Goal: Navigation & Orientation: Find specific page/section

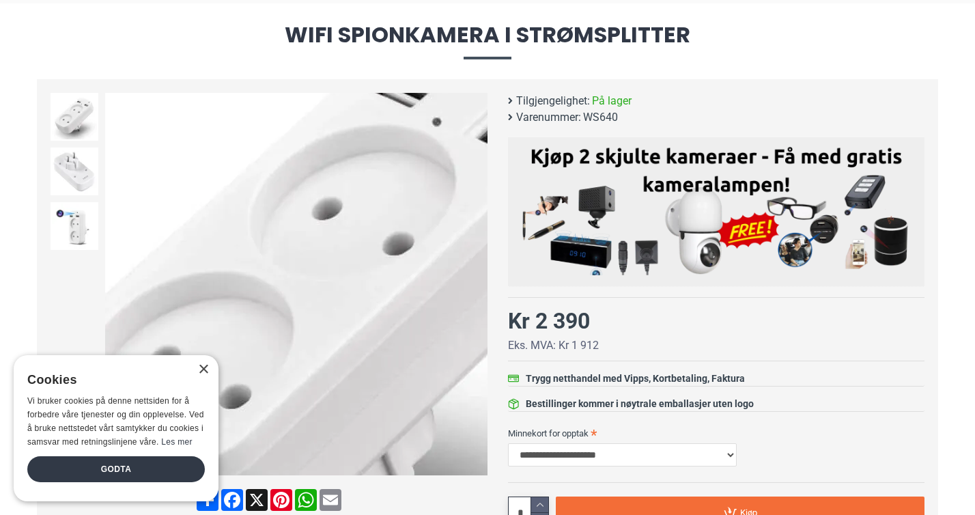
scroll to position [117, 0]
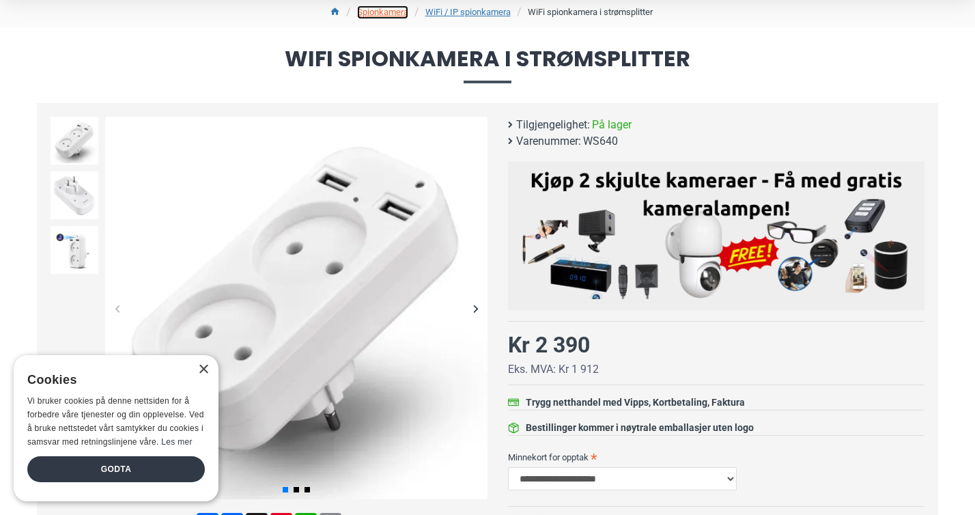
click at [385, 11] on link "Spionkamera" at bounding box center [382, 12] width 51 height 14
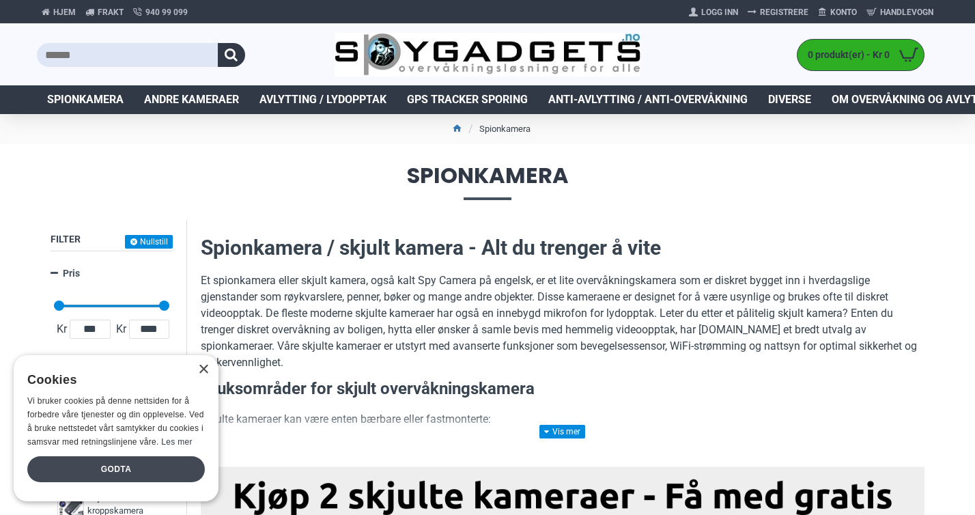
click at [160, 464] on div "Godta" at bounding box center [115, 469] width 177 height 26
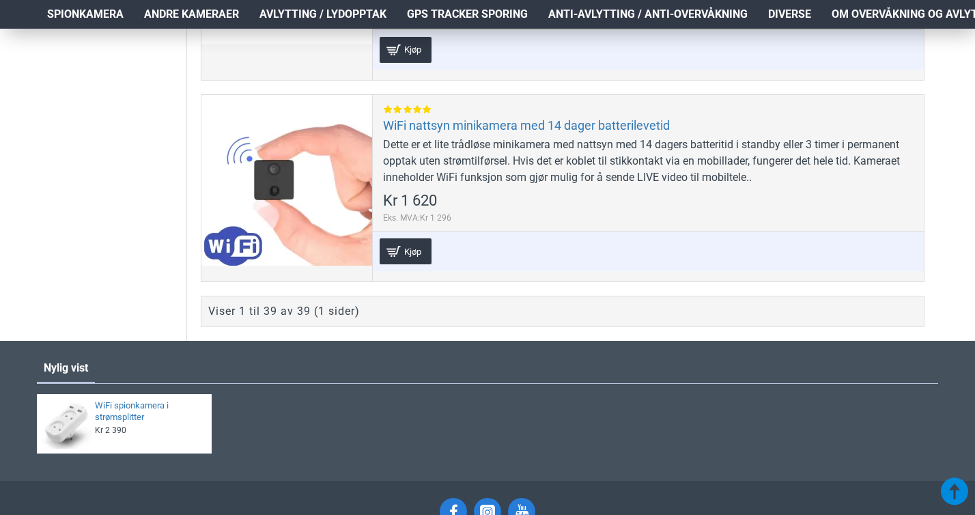
scroll to position [8415, 0]
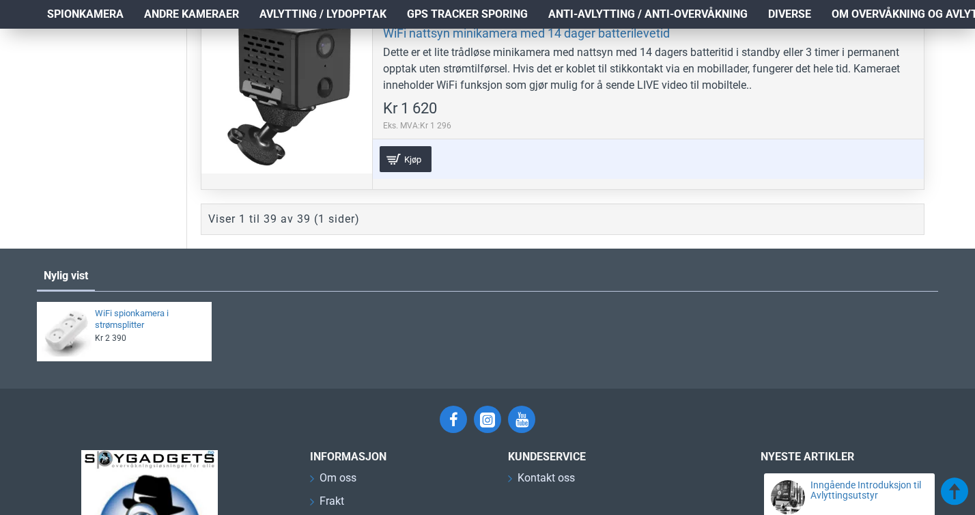
click at [292, 140] on div at bounding box center [286, 88] width 171 height 171
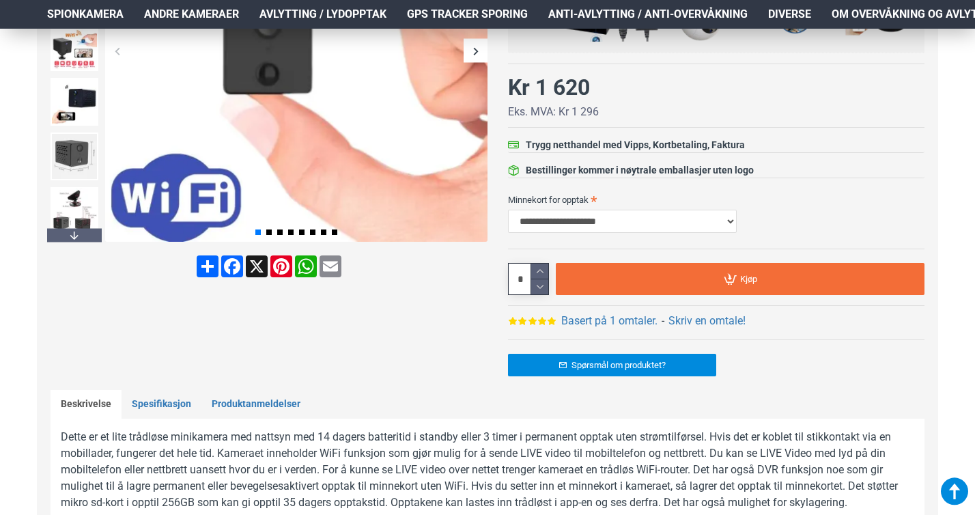
scroll to position [356, 0]
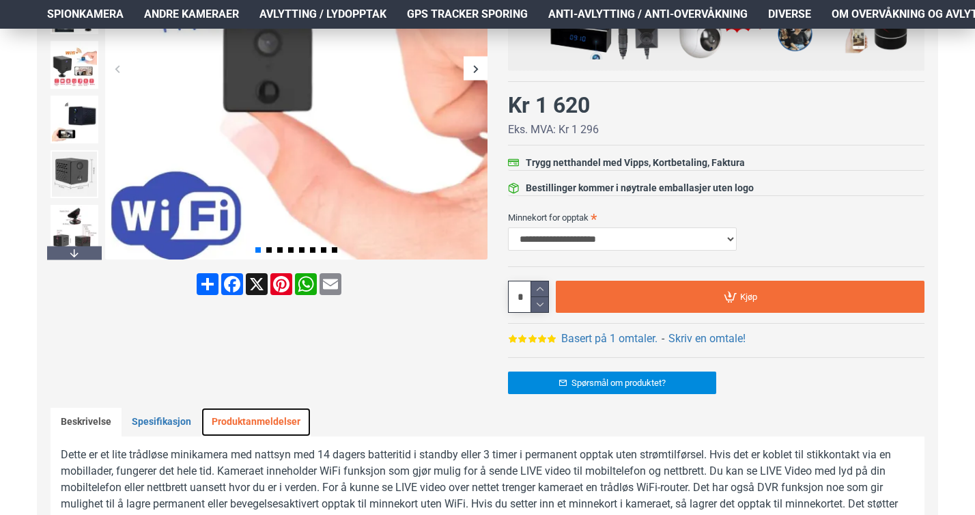
click at [261, 421] on link "Produktanmeldelser" at bounding box center [255, 422] width 109 height 29
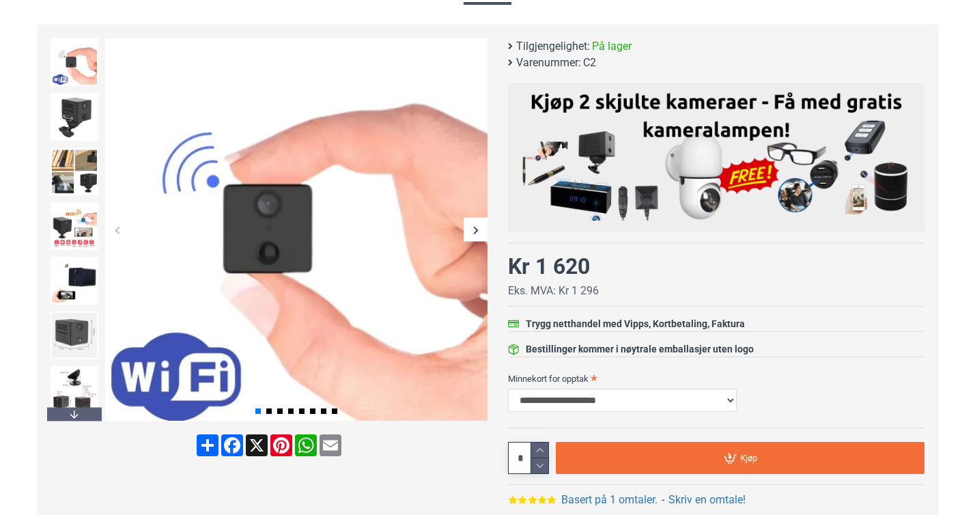
scroll to position [0, 0]
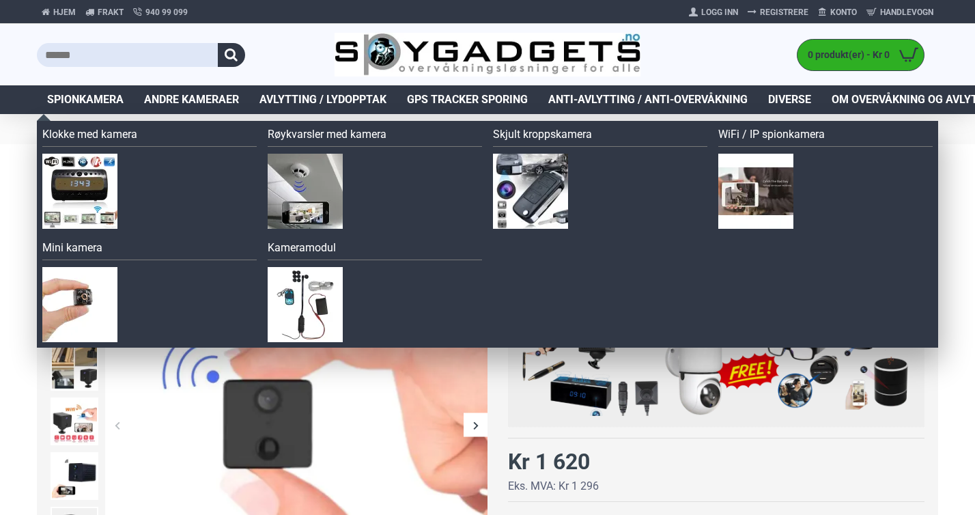
click at [116, 101] on span "Spionkamera" at bounding box center [85, 99] width 76 height 16
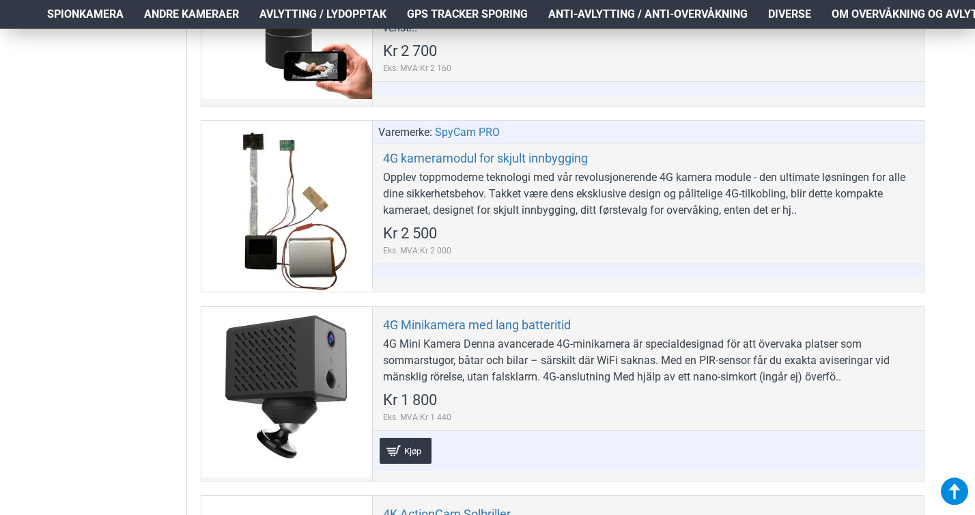
scroll to position [1076, 0]
